Goal: Ask a question

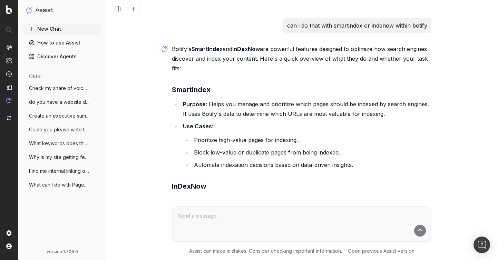
scroll to position [154, 0]
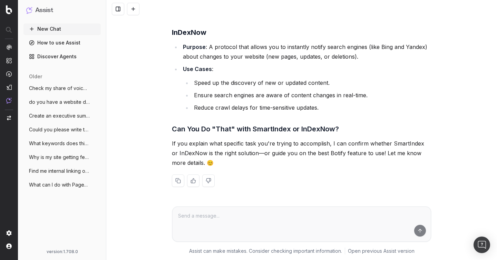
click at [59, 28] on button "New Chat" at bounding box center [61, 28] width 77 height 11
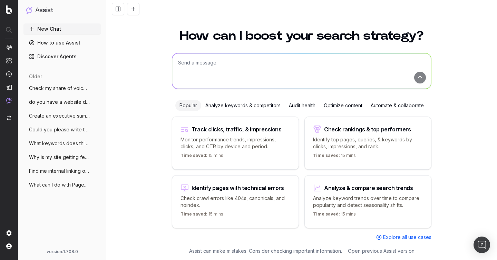
click at [201, 67] on textarea at bounding box center [301, 70] width 259 height 35
paste textarea "Monthly traffic performance across devices"
type textarea "Monthly traffic performance across devices"
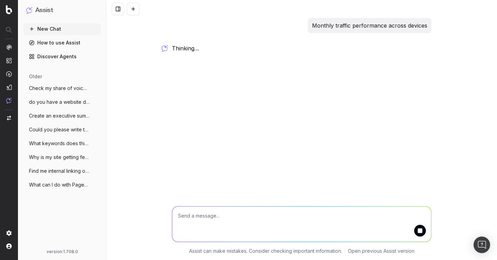
click at [361, 23] on p "Monthly traffic performance across devices" at bounding box center [369, 26] width 115 height 10
copy p "Monthly traffic performance across devices"
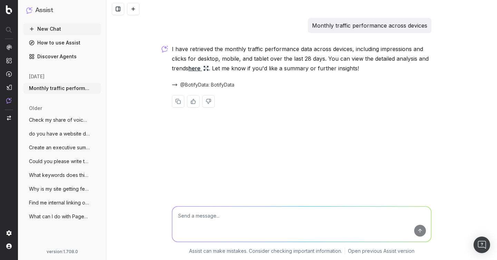
click at [199, 70] on link "here" at bounding box center [198, 68] width 20 height 10
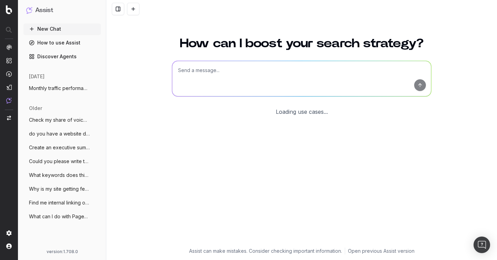
scroll to position [8, 0]
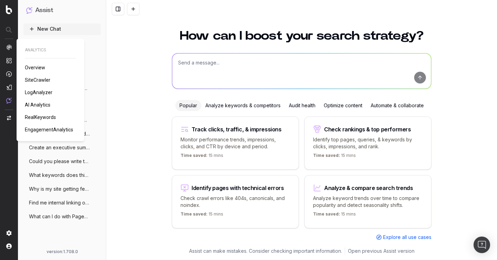
click at [41, 118] on span "RealKeywords" at bounding box center [40, 118] width 31 height 6
